Goal: Information Seeking & Learning: Learn about a topic

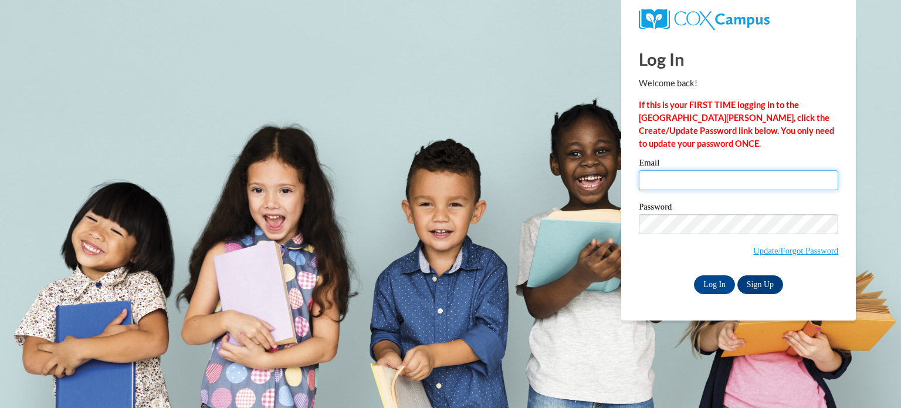
click at [671, 174] on input "Email" at bounding box center [739, 180] width 200 height 20
type input "[EMAIL_ADDRESS][DOMAIN_NAME]"
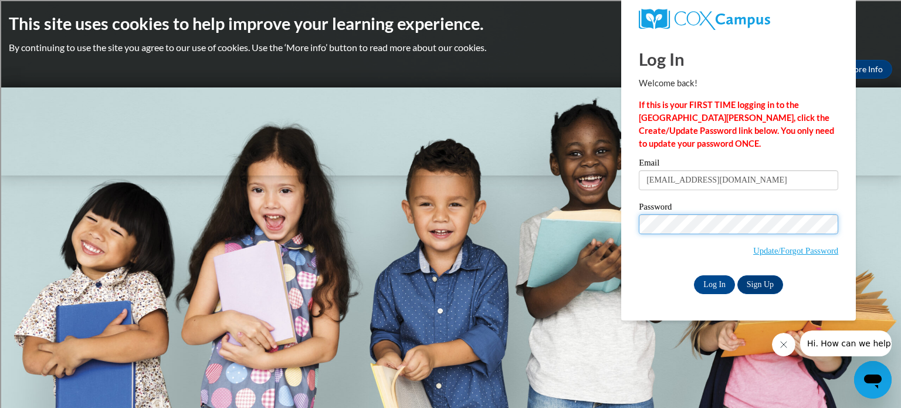
click at [694, 275] on input "Log In" at bounding box center [714, 284] width 41 height 19
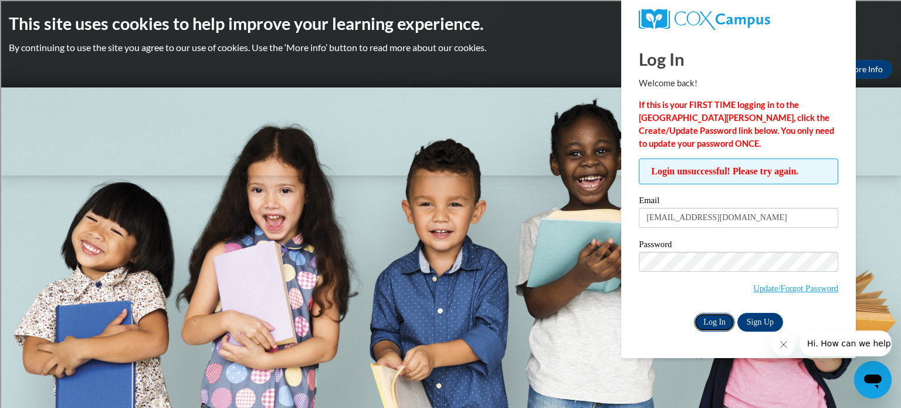
click at [718, 323] on input "Log In" at bounding box center [714, 322] width 41 height 19
click at [694, 313] on input "Log In" at bounding box center [714, 322] width 41 height 19
click at [704, 224] on input "hoppali@sdmfschools.org" at bounding box center [739, 218] width 200 height 20
click at [694, 313] on input "Log In" at bounding box center [714, 322] width 41 height 19
click at [551, 254] on body "This site uses cookies to help improve your learning experience. By continuing …" at bounding box center [450, 204] width 901 height 408
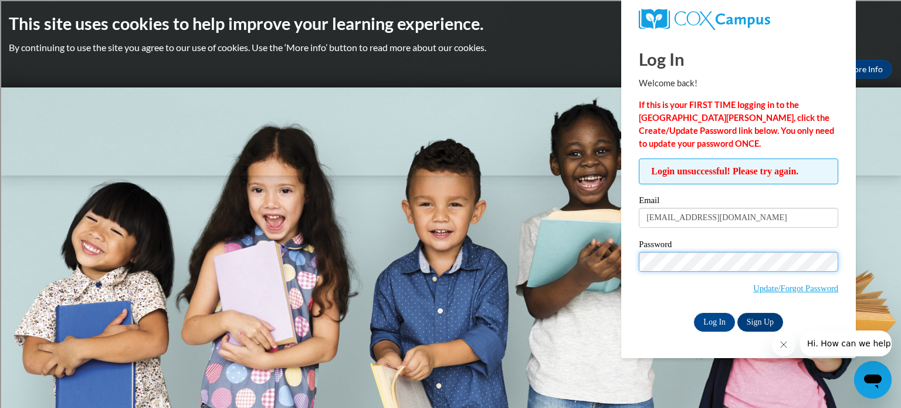
click at [694, 313] on input "Log In" at bounding box center [714, 322] width 41 height 19
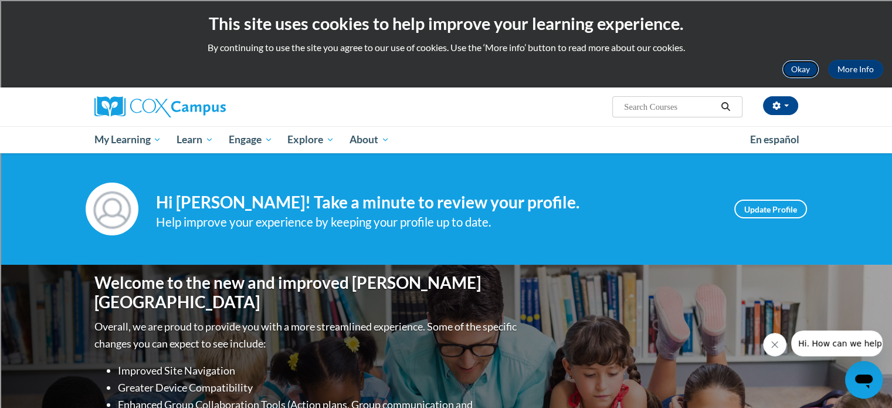
click at [803, 69] on button "Okay" at bounding box center [801, 69] width 38 height 19
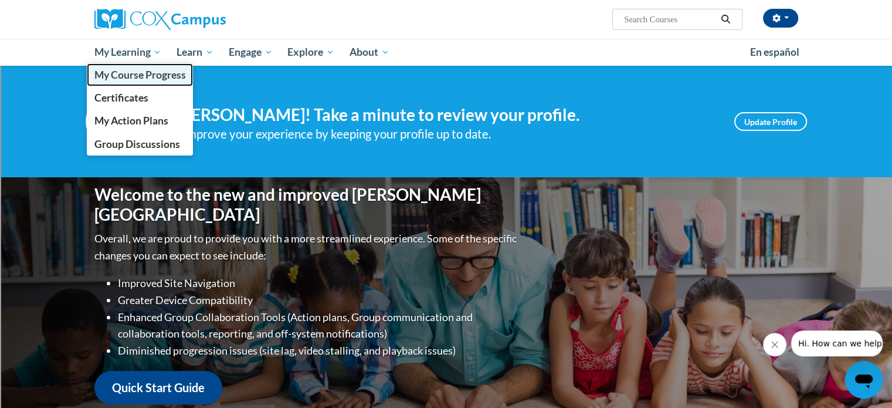
click at [124, 79] on span "My Course Progress" at bounding box center [140, 75] width 92 height 12
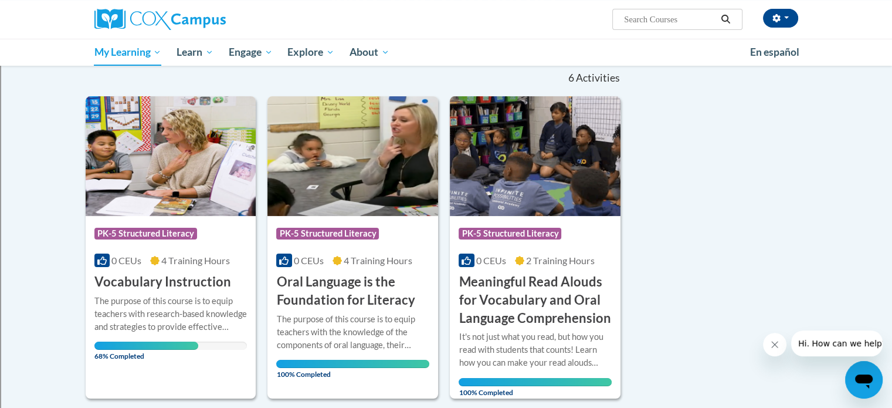
scroll to position [176, 0]
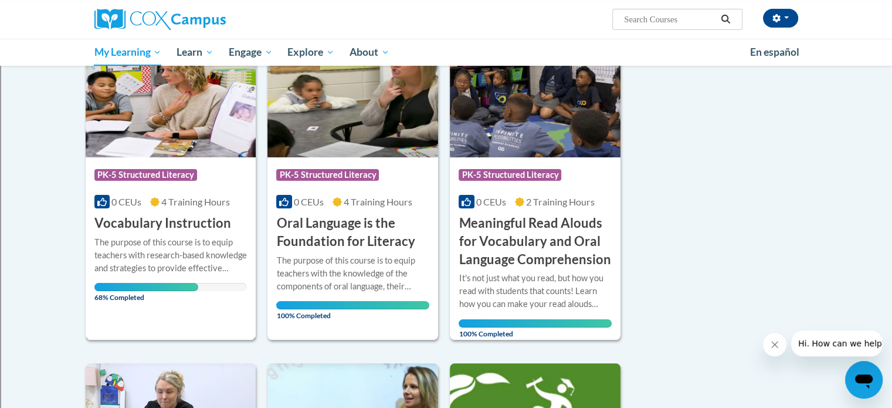
click at [171, 220] on h3 "Vocabulary Instruction" at bounding box center [162, 223] width 137 height 18
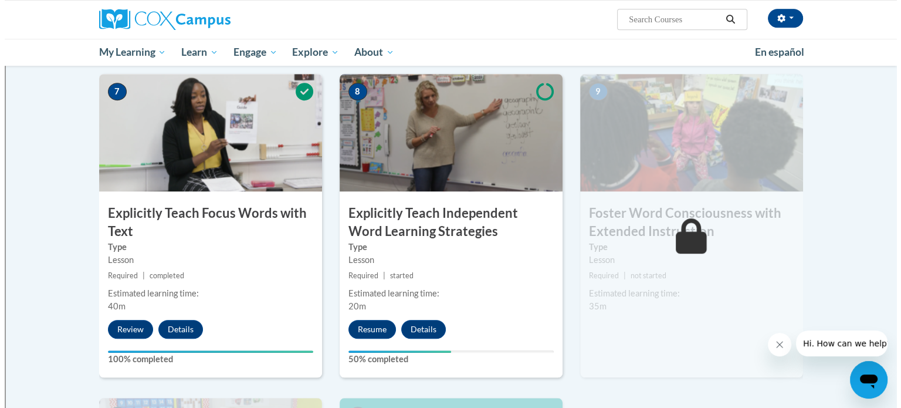
scroll to position [939, 0]
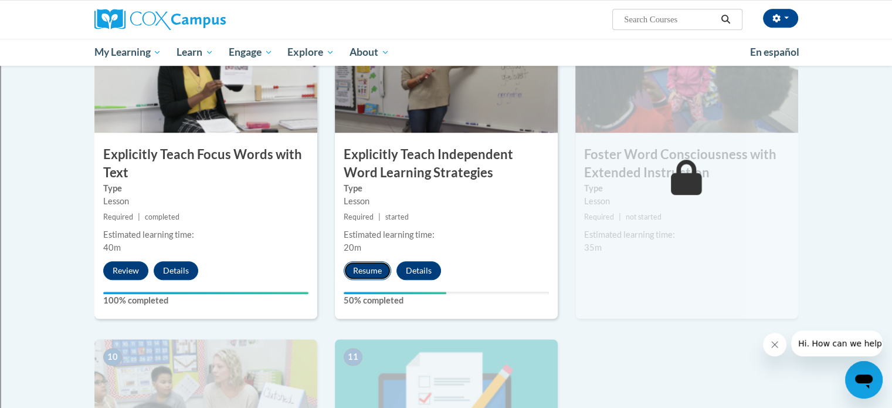
click at [371, 275] on button "Resume" at bounding box center [368, 270] width 48 height 19
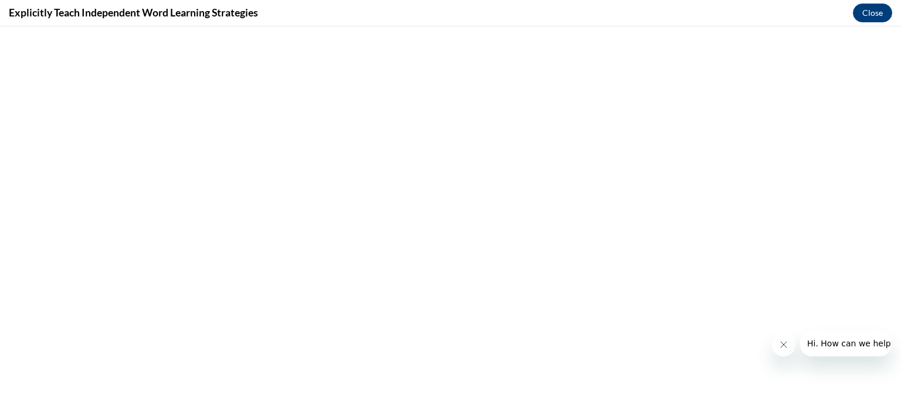
click at [782, 345] on icon "Close message from company" at bounding box center [783, 344] width 9 height 9
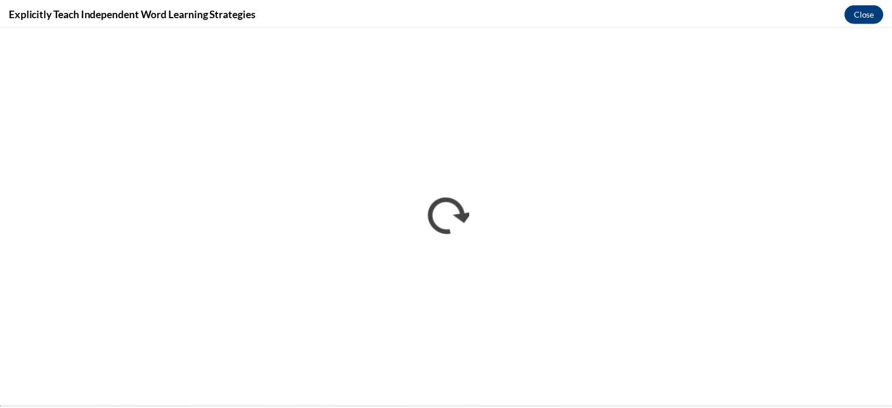
scroll to position [0, 0]
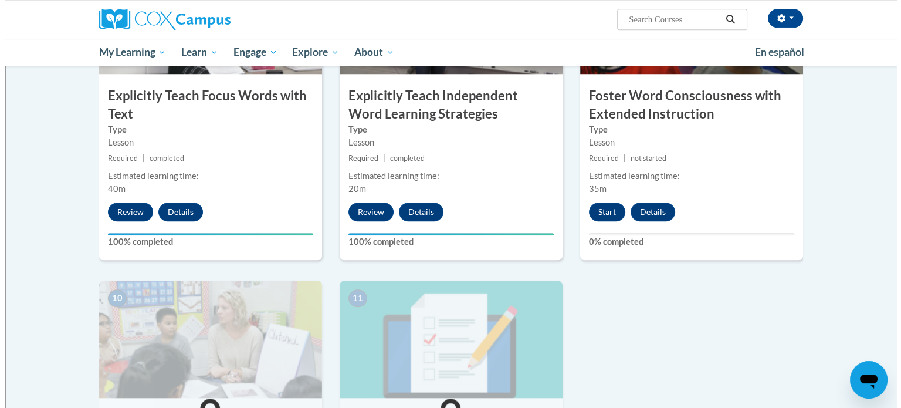
scroll to position [1056, 0]
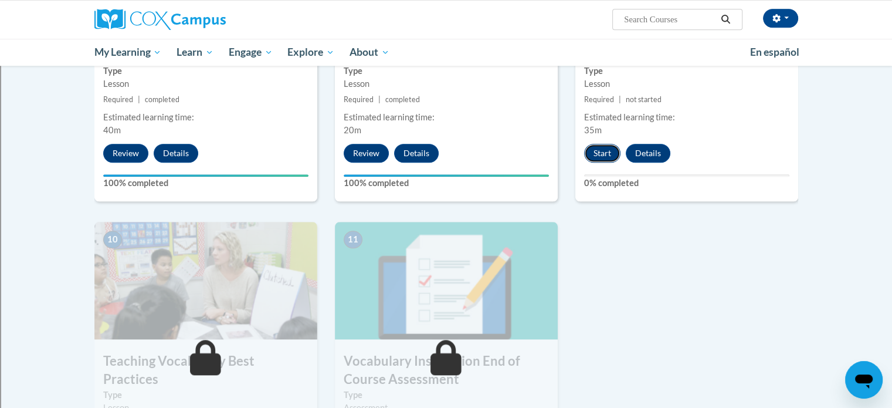
click at [606, 150] on button "Start" at bounding box center [602, 153] width 36 height 19
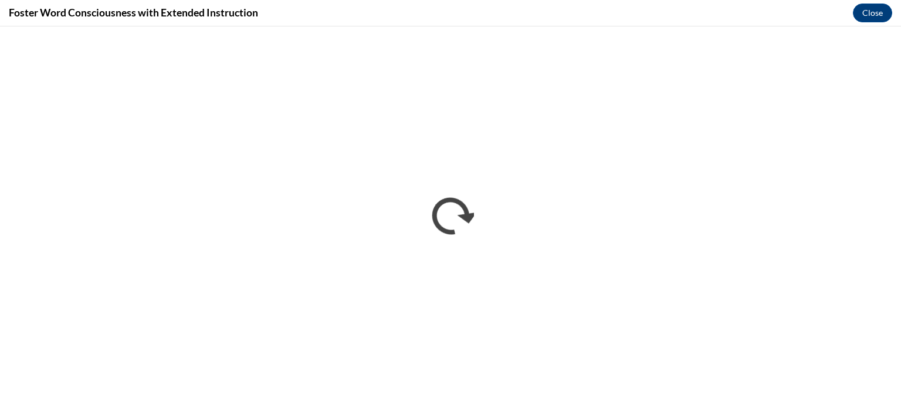
scroll to position [0, 0]
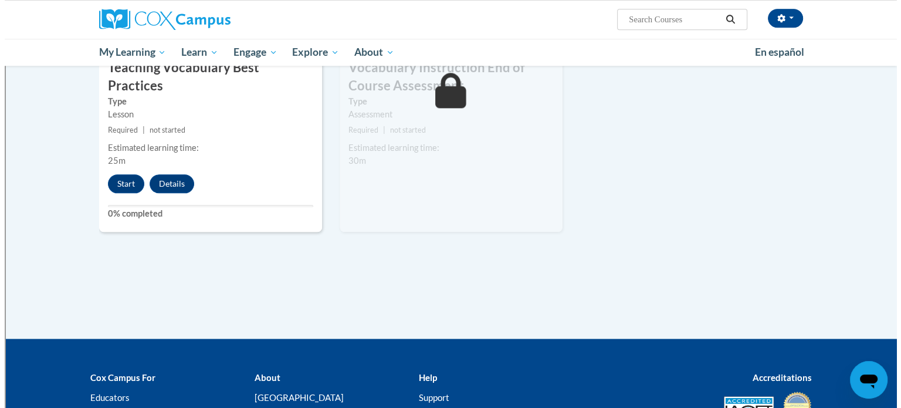
scroll to position [1174, 0]
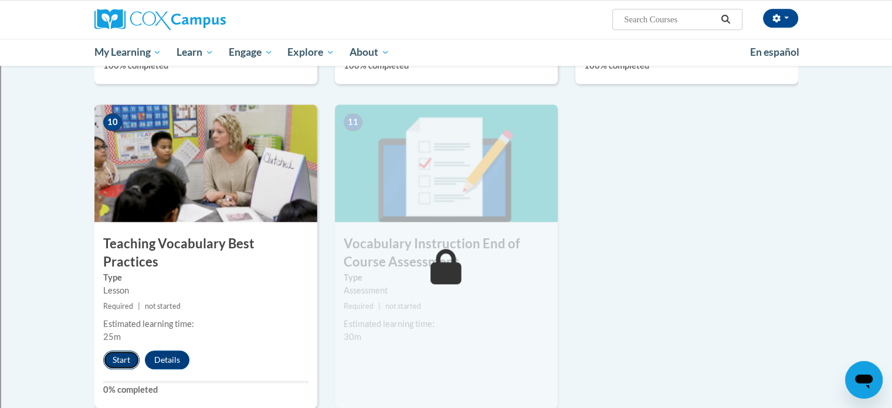
click at [131, 350] on button "Start" at bounding box center [121, 359] width 36 height 19
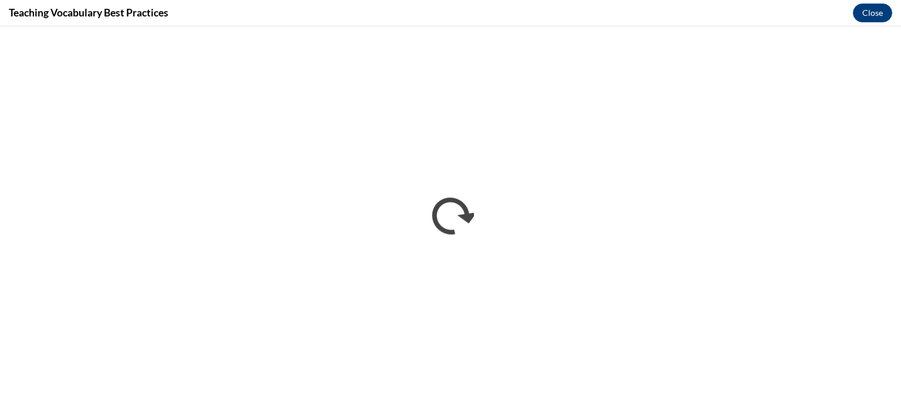
scroll to position [0, 0]
